Goal: Task Accomplishment & Management: Use online tool/utility

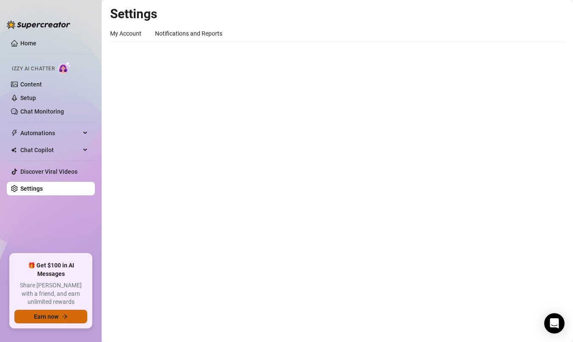
click at [64, 320] on button "Earn now" at bounding box center [50, 317] width 73 height 14
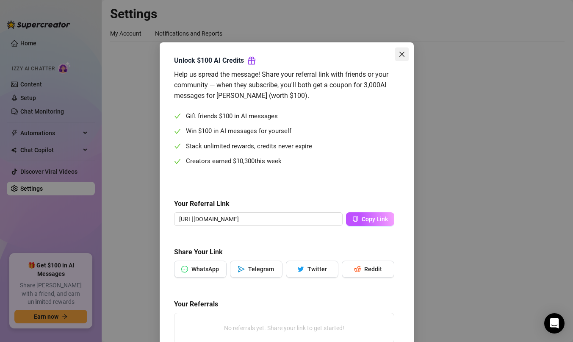
click at [401, 55] on icon "close" at bounding box center [402, 54] width 7 height 7
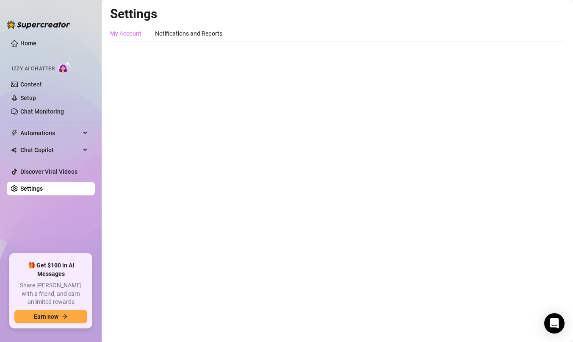
click at [131, 28] on div "My Account" at bounding box center [125, 33] width 31 height 16
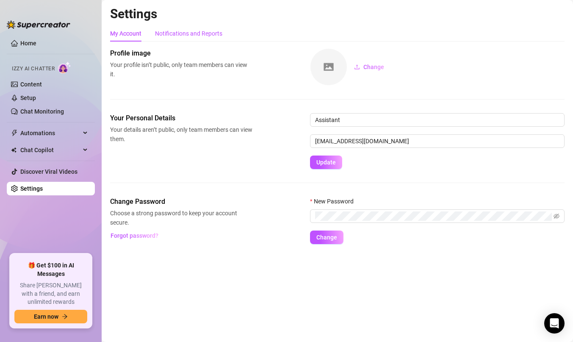
click at [157, 31] on div "Notifications and Reports" at bounding box center [188, 33] width 67 height 9
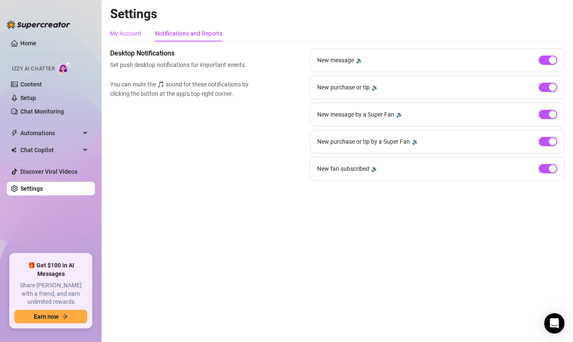
click at [126, 31] on div "My Account" at bounding box center [125, 33] width 31 height 9
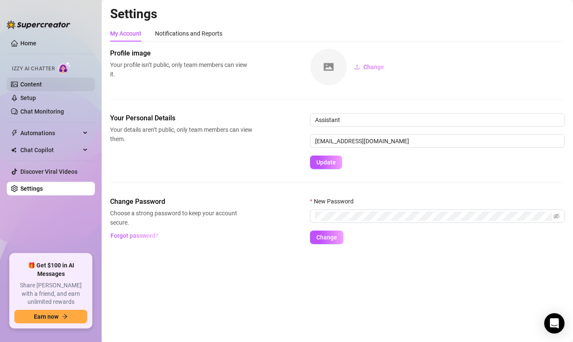
click at [42, 84] on link "Content" at bounding box center [31, 84] width 22 height 7
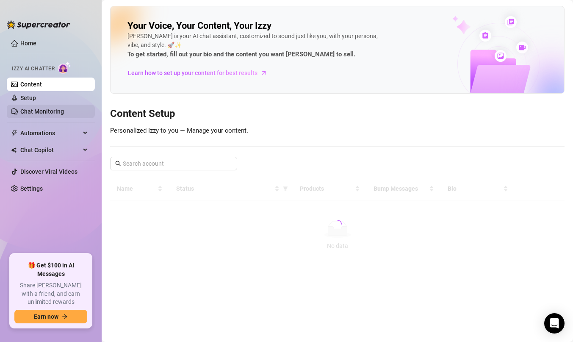
click at [55, 111] on link "Chat Monitoring" at bounding box center [42, 111] width 44 height 7
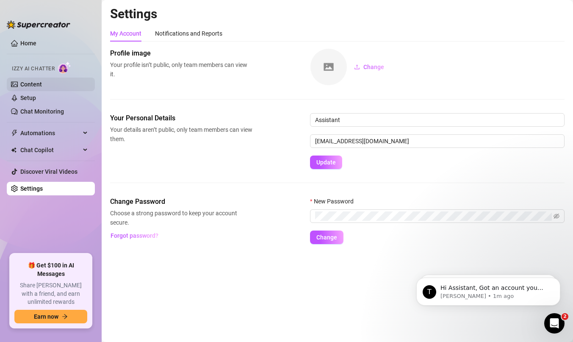
click at [42, 85] on link "Content" at bounding box center [31, 84] width 22 height 7
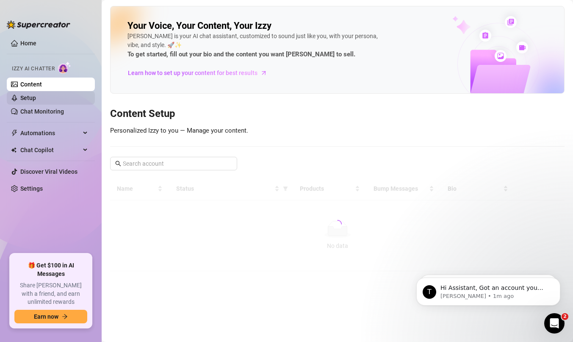
click at [36, 101] on link "Setup" at bounding box center [28, 97] width 16 height 7
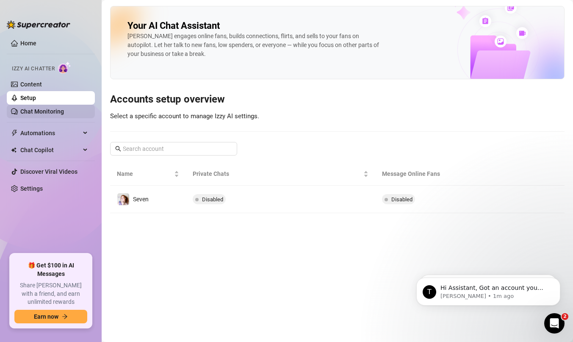
click at [47, 114] on link "Chat Monitoring" at bounding box center [42, 111] width 44 height 7
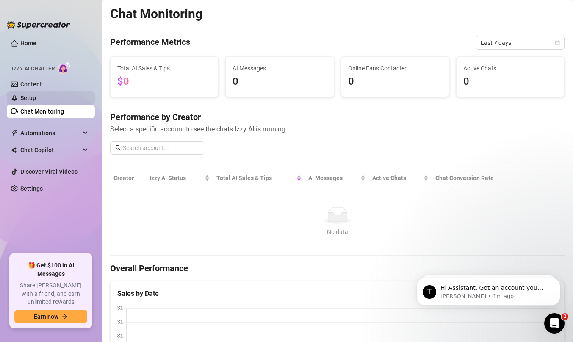
click at [36, 99] on link "Setup" at bounding box center [28, 97] width 16 height 7
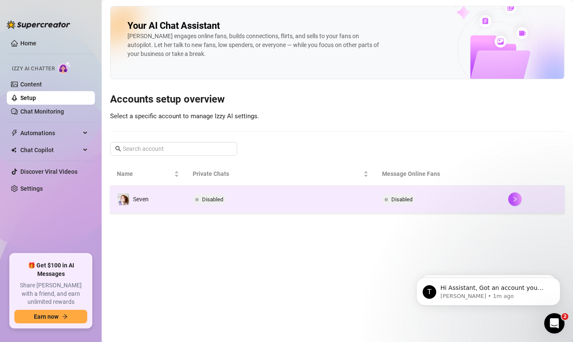
click at [140, 203] on div "Seven" at bounding box center [141, 198] width 16 height 9
